Goal: Transaction & Acquisition: Purchase product/service

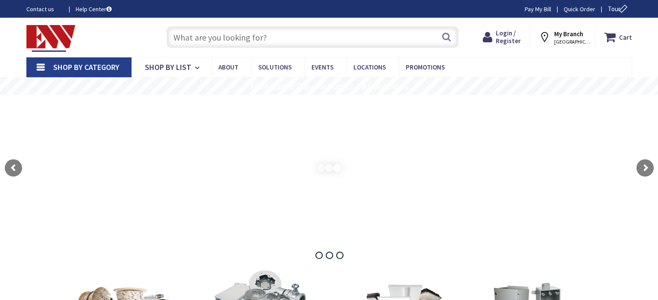
click at [246, 39] on input "text" at bounding box center [312, 37] width 292 height 22
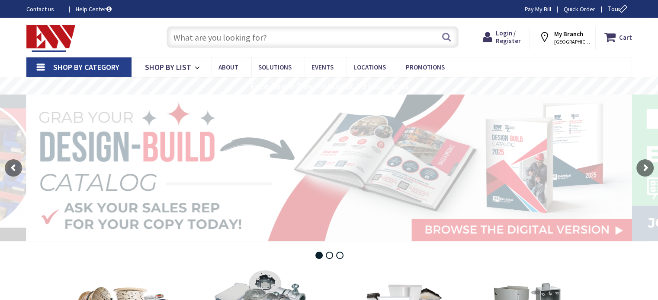
type input "[STREET_ADDRESS][US_STATE]"
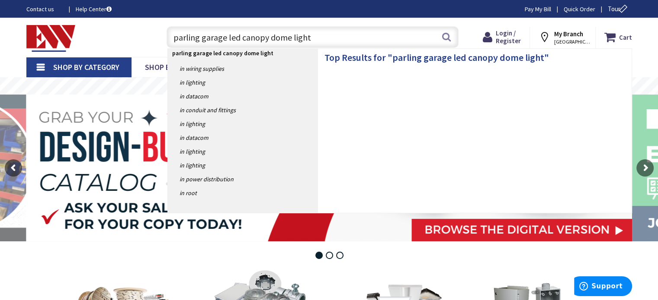
type input "parling garage led canopy dome lights"
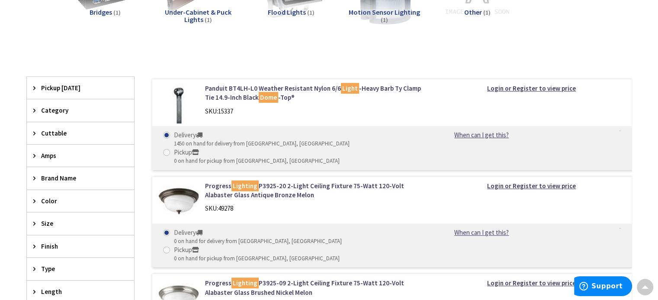
scroll to position [271, 0]
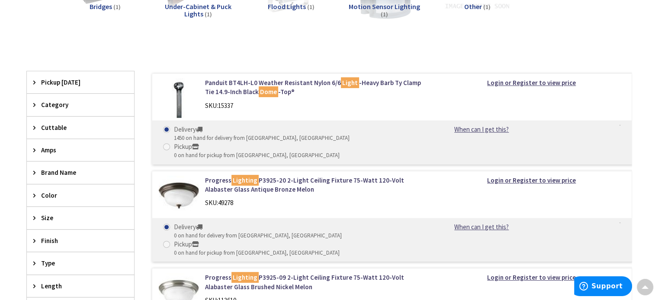
click at [55, 102] on span "Category" at bounding box center [76, 104] width 70 height 9
